Goal: Information Seeking & Learning: Find specific fact

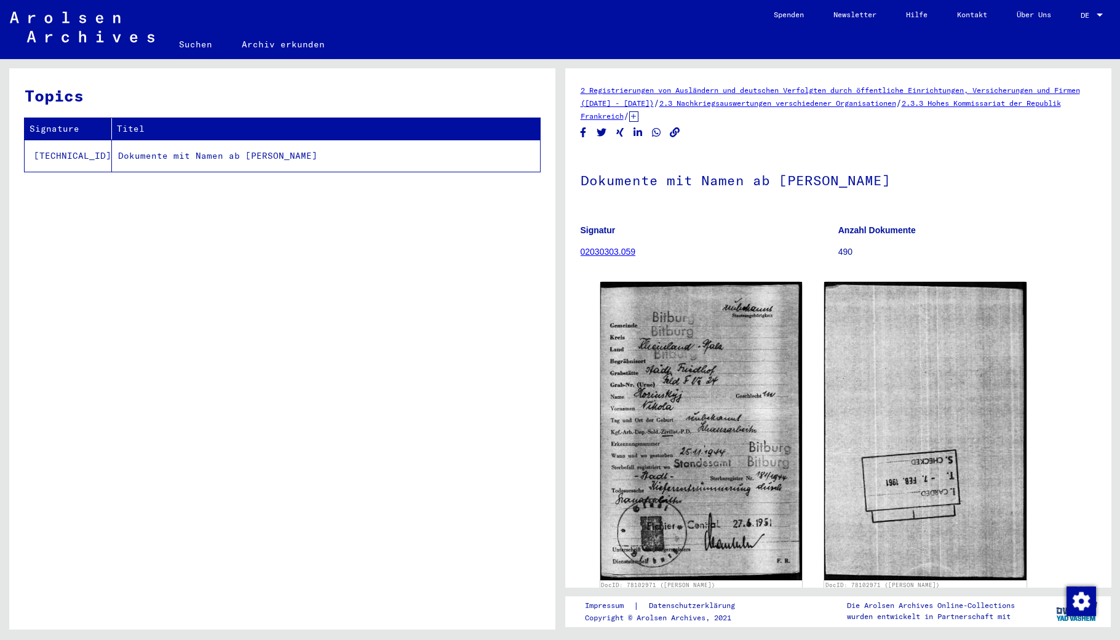
click at [193, 36] on link "Suchen" at bounding box center [195, 45] width 63 height 30
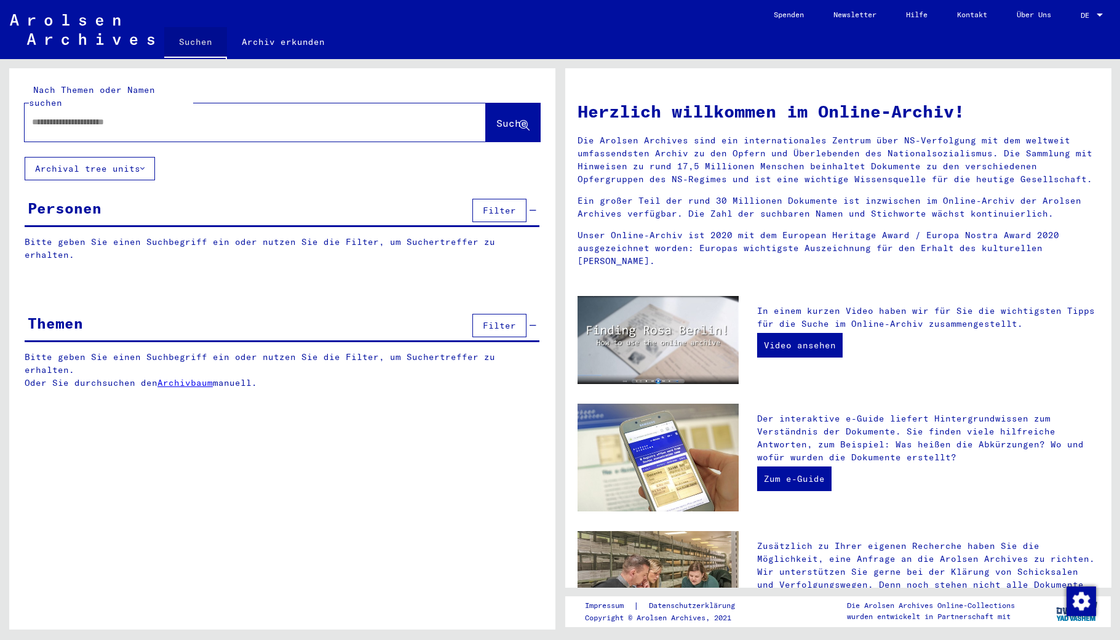
click at [193, 39] on link "Suchen" at bounding box center [195, 43] width 63 height 32
click at [106, 116] on input "text" at bounding box center [240, 122] width 417 height 13
paste input "**********"
click at [503, 117] on span "Suche" at bounding box center [511, 123] width 31 height 12
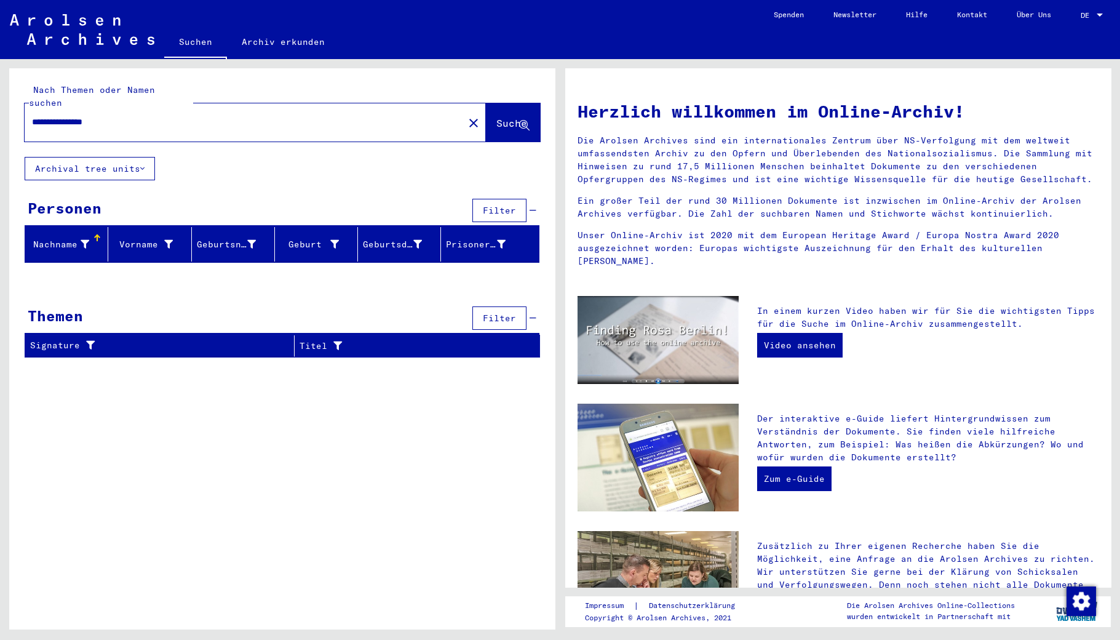
drag, startPoint x: 66, startPoint y: 108, endPoint x: -2, endPoint y: 108, distance: 68.9
click at [0, 108] on html "**********" at bounding box center [560, 320] width 1120 height 640
click at [496, 117] on span "Suche" at bounding box center [511, 123] width 31 height 12
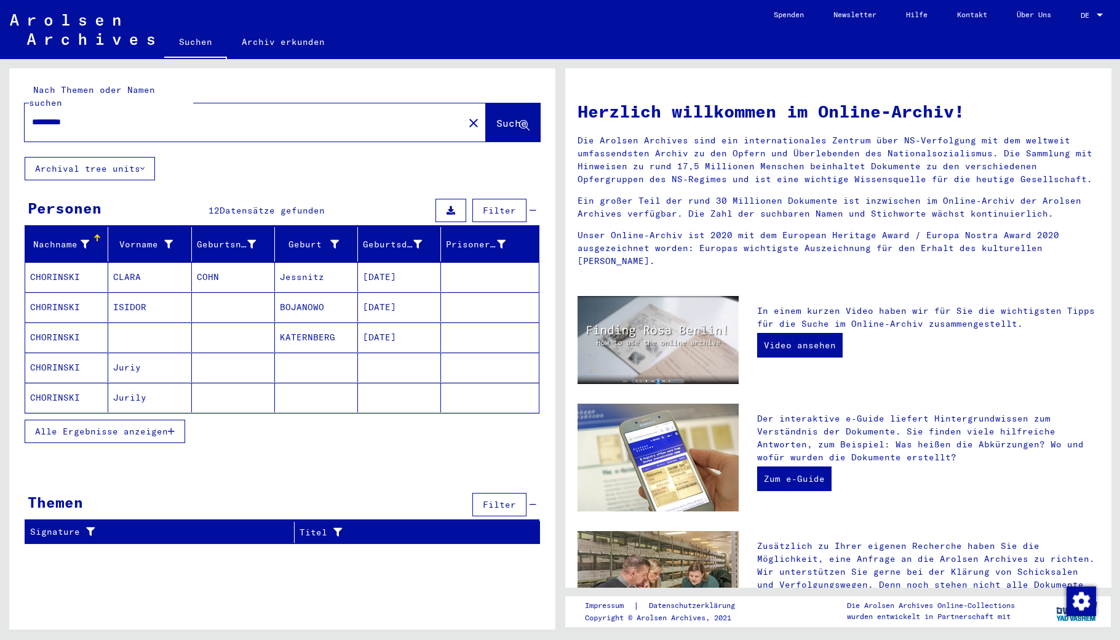
click at [95, 426] on span "Alle Ergebnisse anzeigen" at bounding box center [101, 431] width 133 height 11
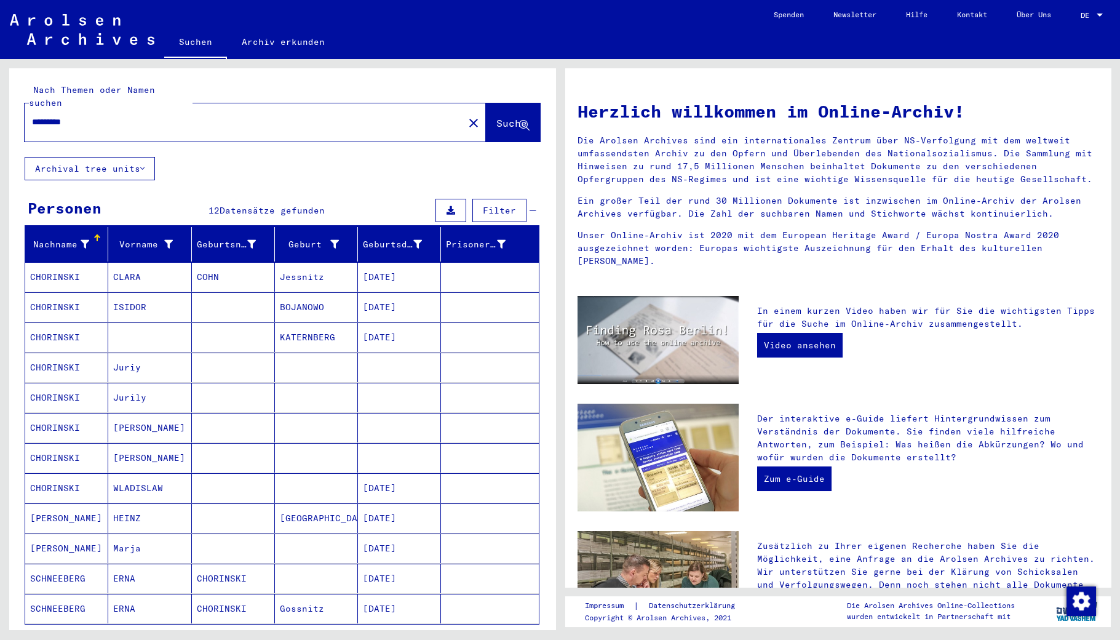
drag, startPoint x: 68, startPoint y: 109, endPoint x: 5, endPoint y: 99, distance: 64.2
click at [0, 100] on html "Suchen Archiv erkunden Spenden Newsletter Hilfe Kontakt Über Uns Suchen Archiv …" at bounding box center [560, 320] width 1120 height 640
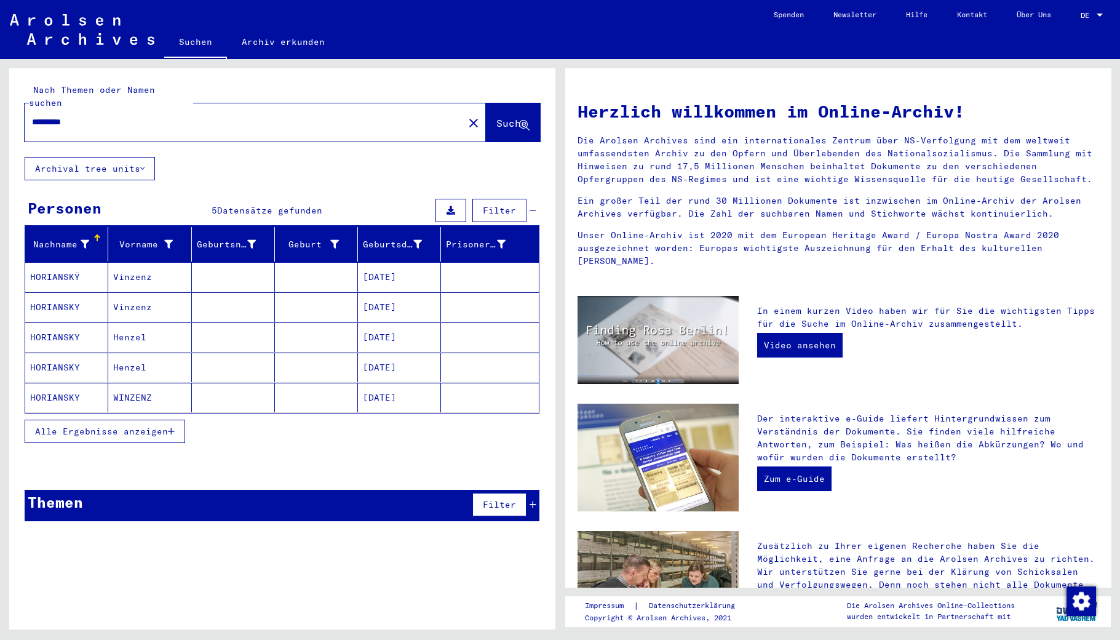
click at [106, 430] on div "Alle Ergebnisse anzeigen" at bounding box center [282, 431] width 515 height 36
click at [128, 426] on span "Alle Ergebnisse anzeigen" at bounding box center [101, 431] width 133 height 11
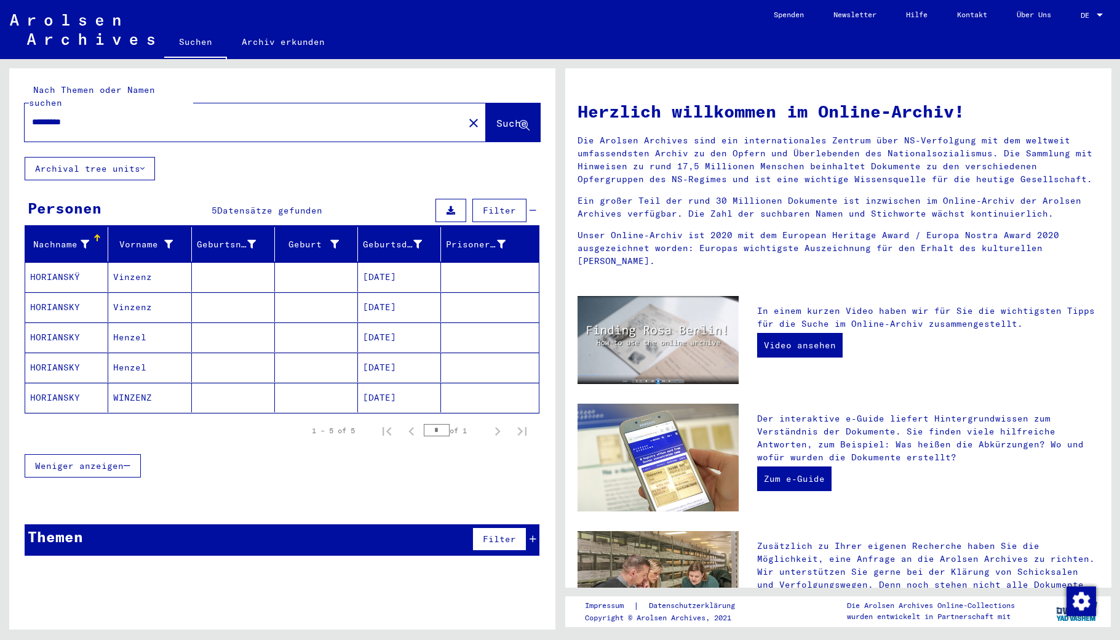
click at [62, 116] on input "*********" at bounding box center [240, 122] width 417 height 13
type input "********"
click at [503, 117] on span "Suche" at bounding box center [511, 123] width 31 height 12
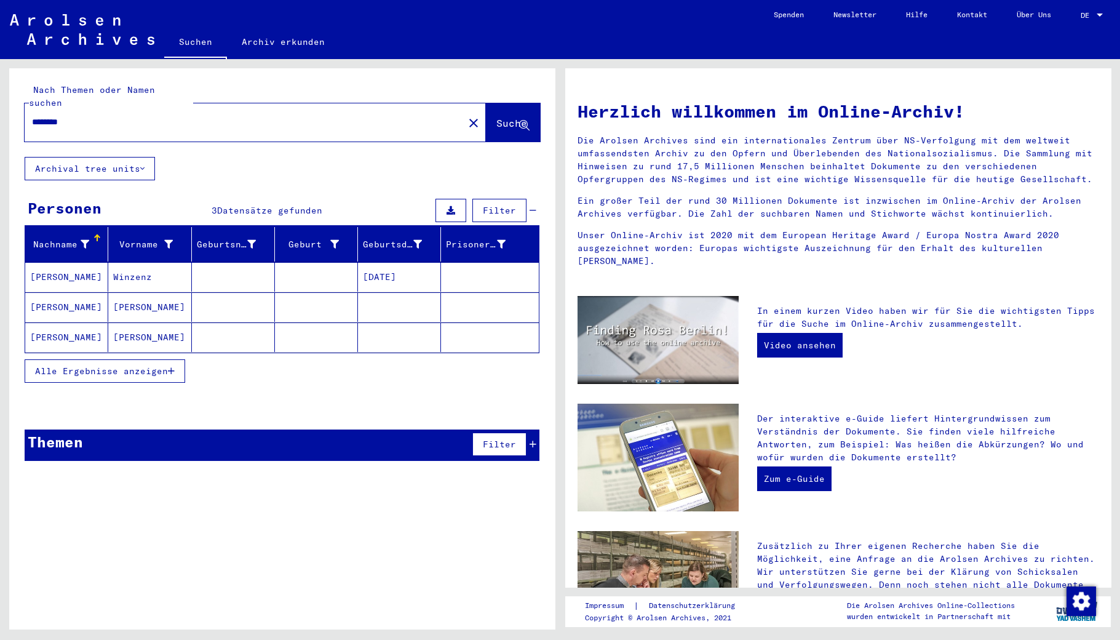
click at [123, 365] on span "Alle Ergebnisse anzeigen" at bounding box center [101, 370] width 133 height 11
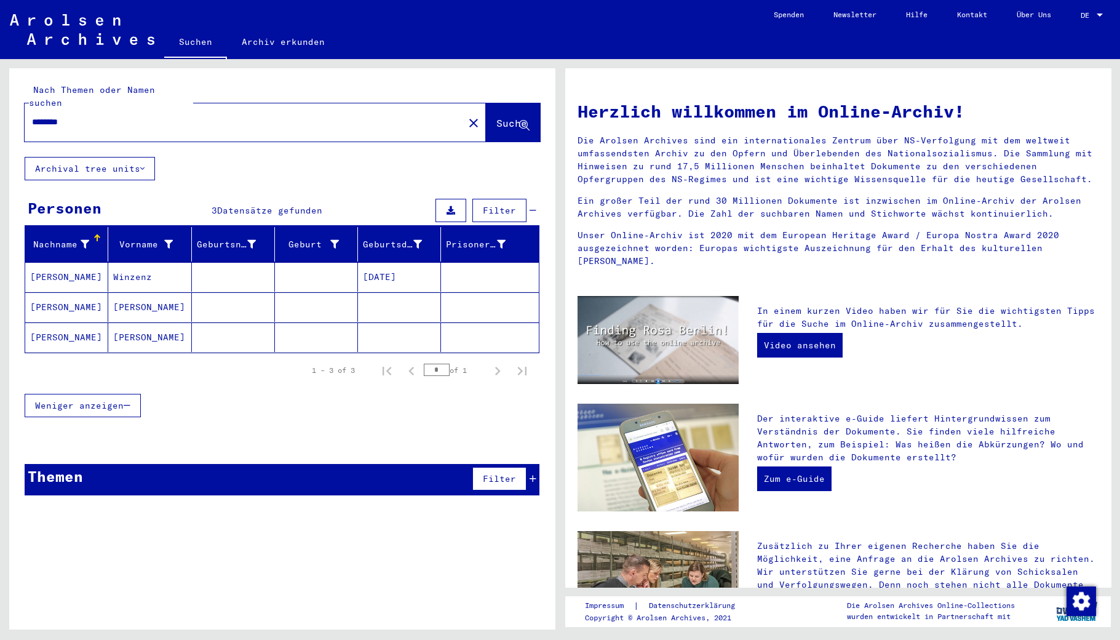
click at [66, 294] on mat-cell "[PERSON_NAME]" at bounding box center [66, 307] width 83 height 30
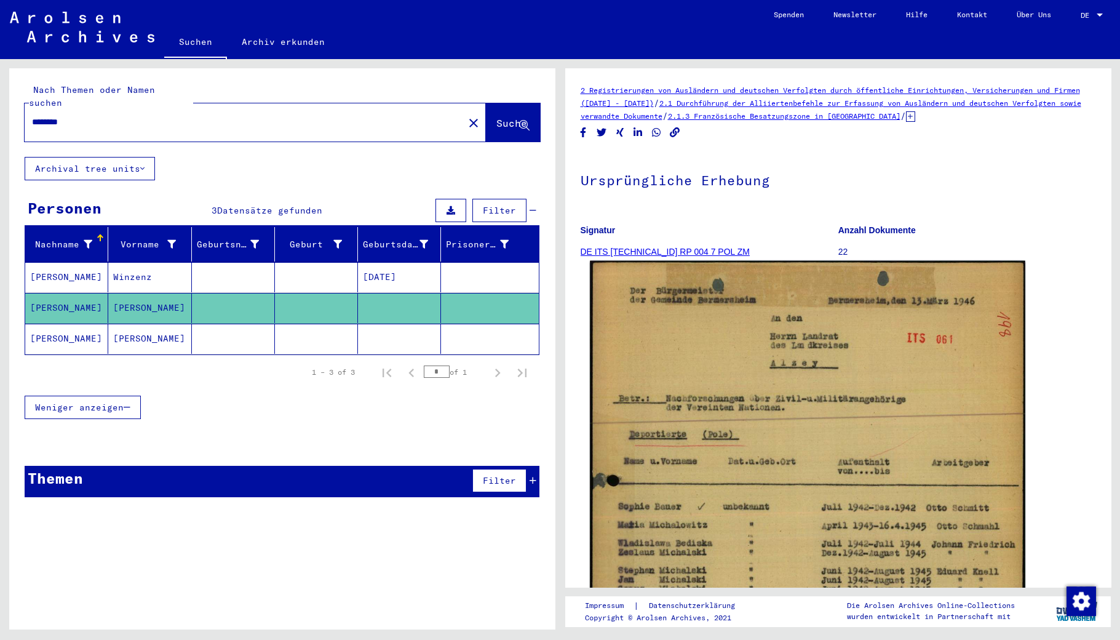
scroll to position [312, 0]
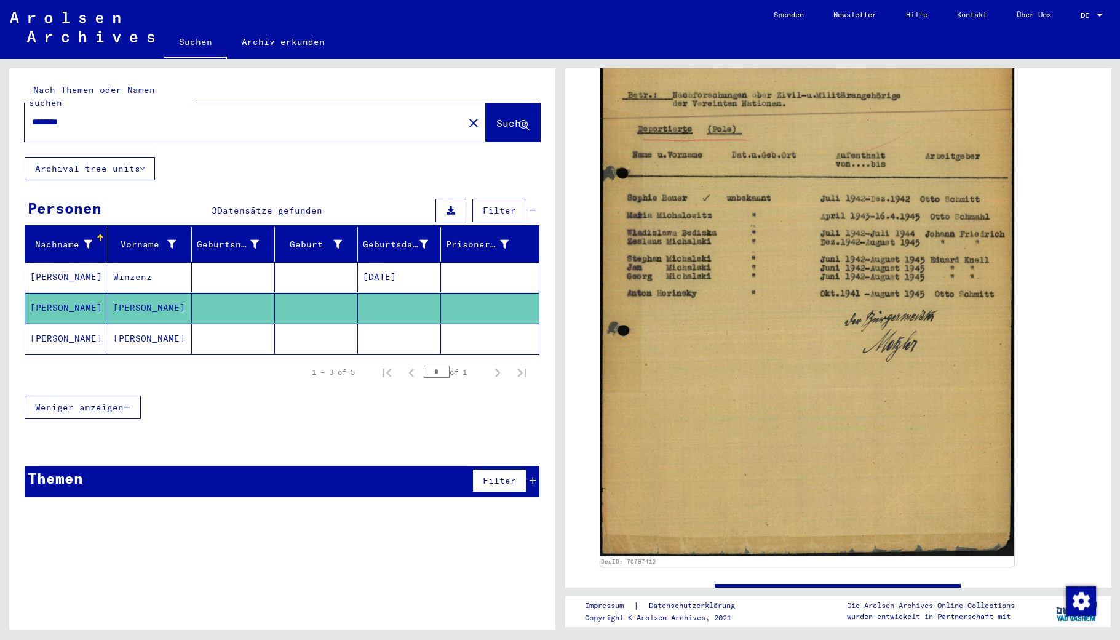
click at [38, 324] on mat-cell "[PERSON_NAME]" at bounding box center [66, 339] width 83 height 30
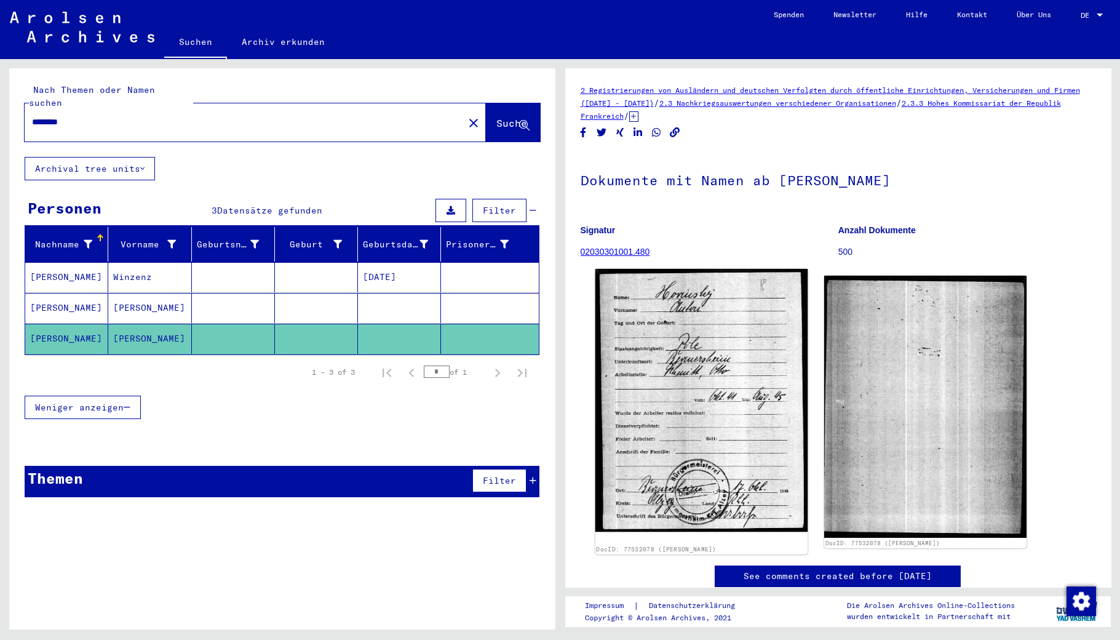
click at [786, 445] on img at bounding box center [701, 400] width 212 height 263
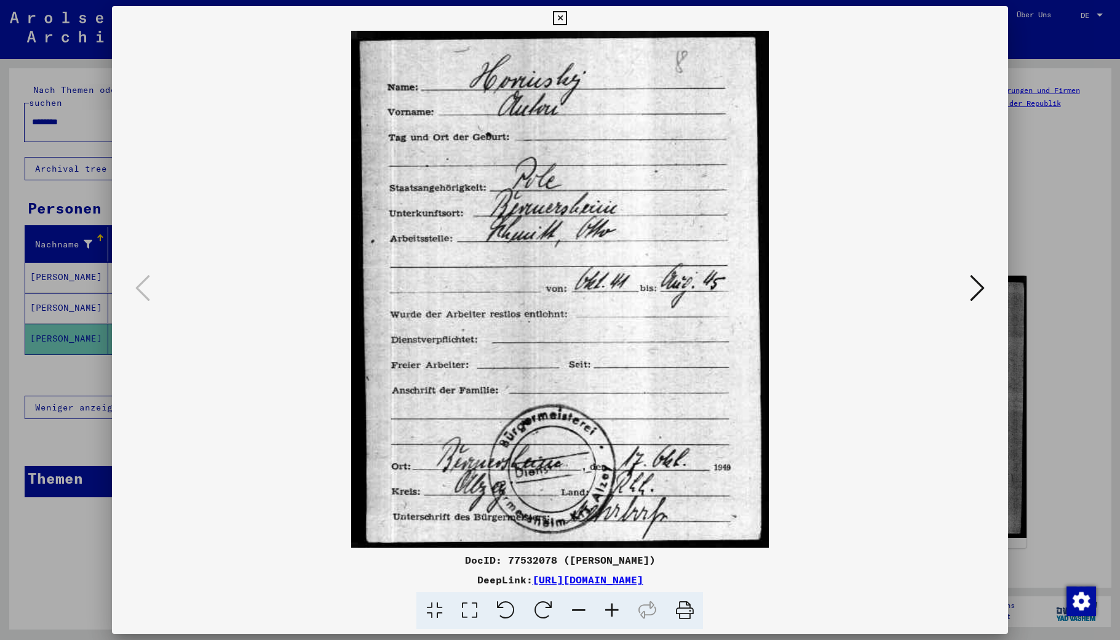
click at [565, 19] on icon at bounding box center [560, 18] width 14 height 15
